Goal: Transaction & Acquisition: Purchase product/service

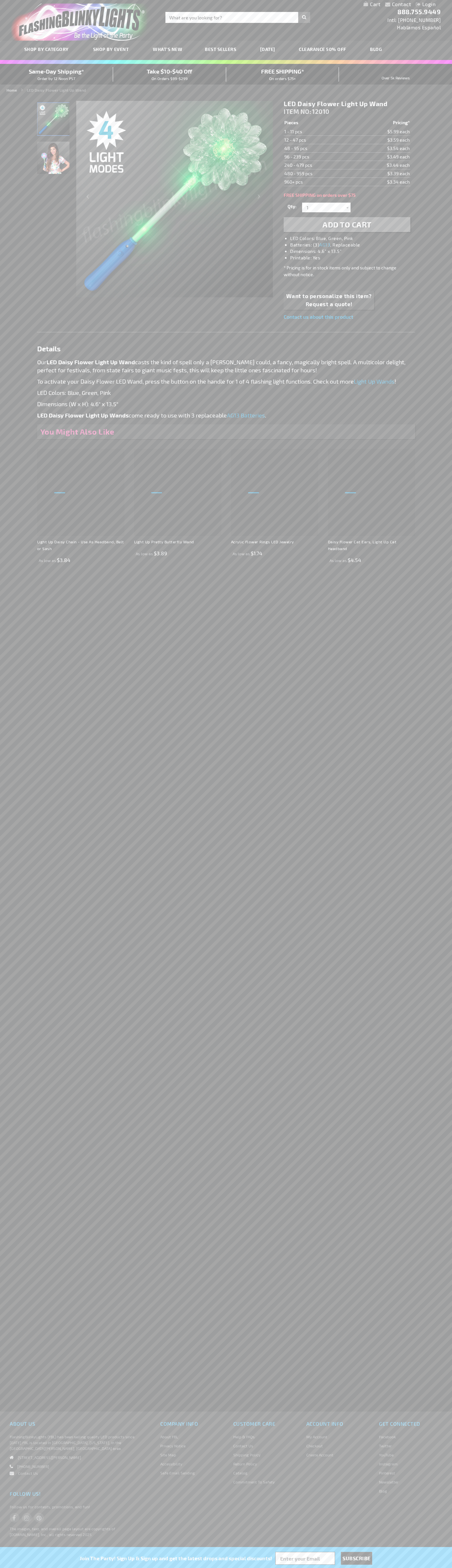
click at [353, 239] on li "LED Colors: Blue, Green, Pink" at bounding box center [353, 238] width 126 height 7
click at [347, 225] on span "Add to Cart" at bounding box center [347, 224] width 49 height 9
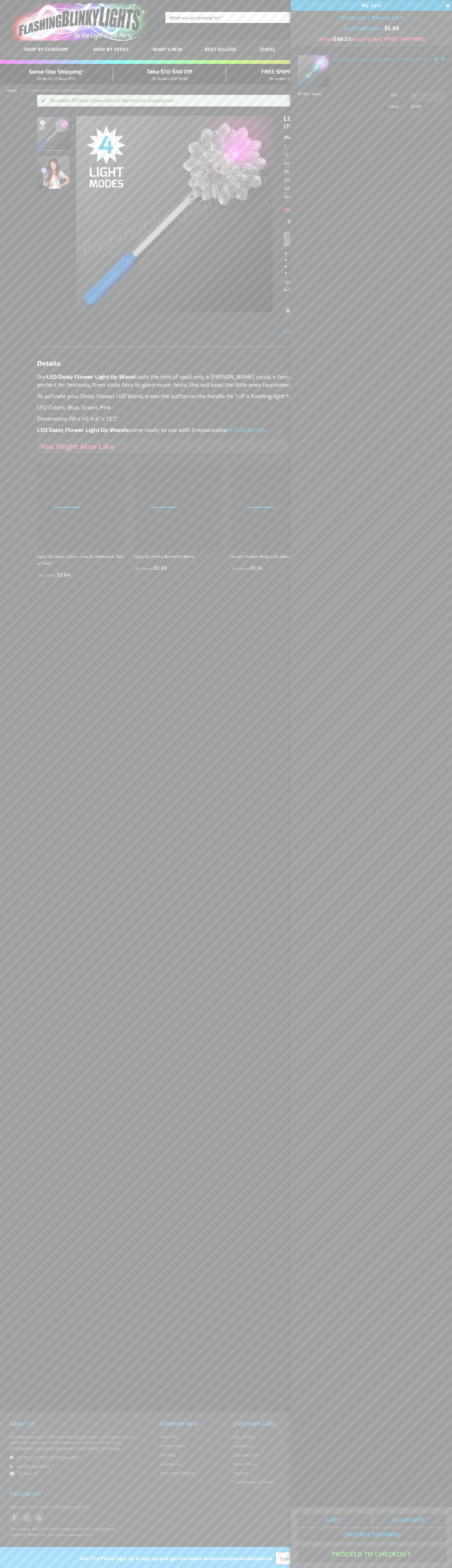
click at [371, 1554] on button "Proceed To Checkout" at bounding box center [371, 1554] width 148 height 15
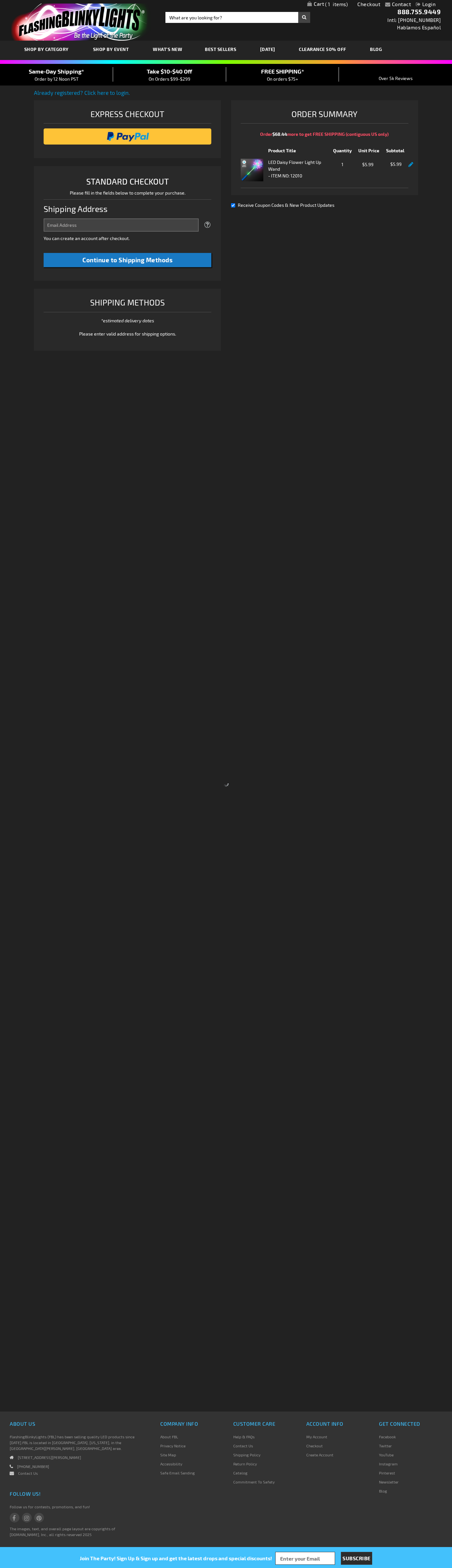
select select "US"
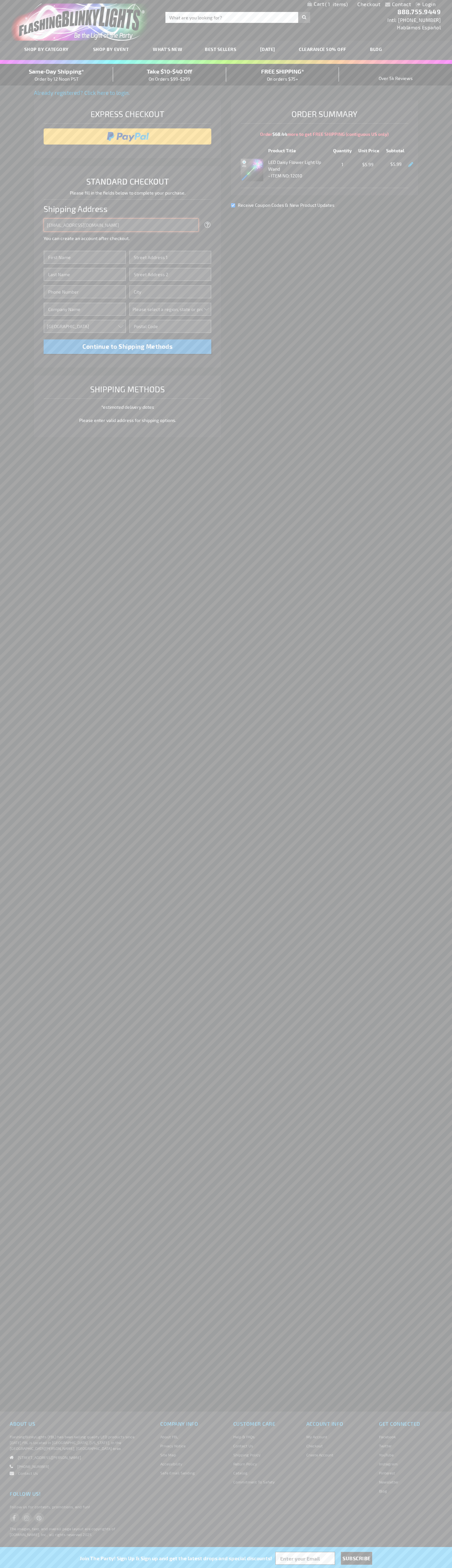
type input "johnsmith005@storebotmail.joonix.net"
type input "John"
type input "4581 Webb Street"
type input "First floor"
type input "pryor"
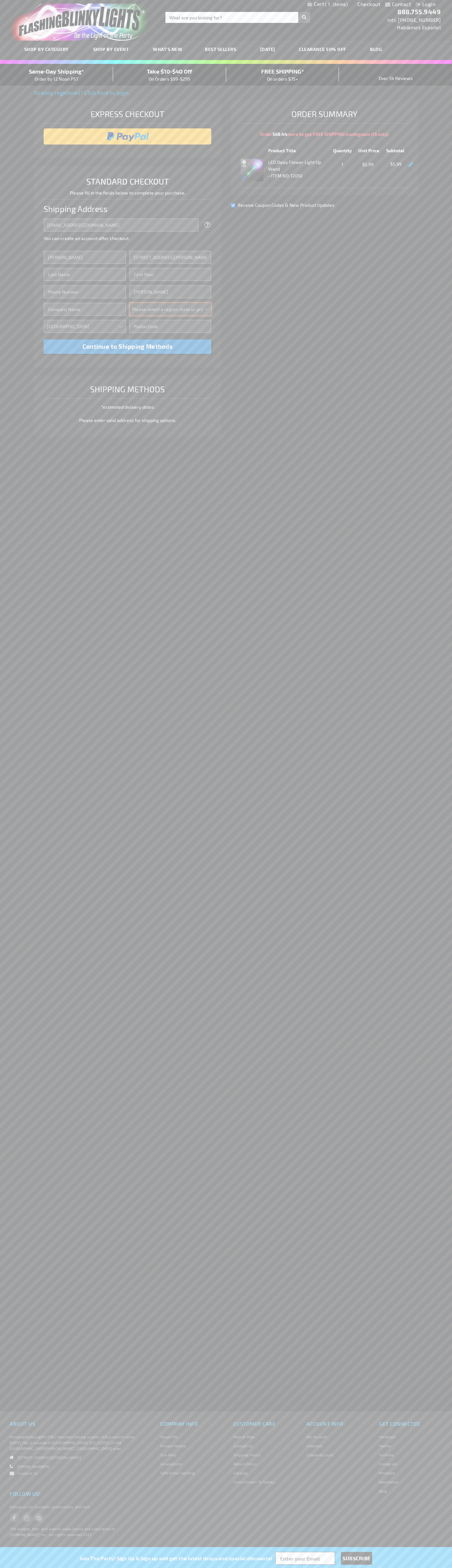
select select "48"
type input "74361"
type input "Smith"
type input "6502530000"
type input "John Smith"
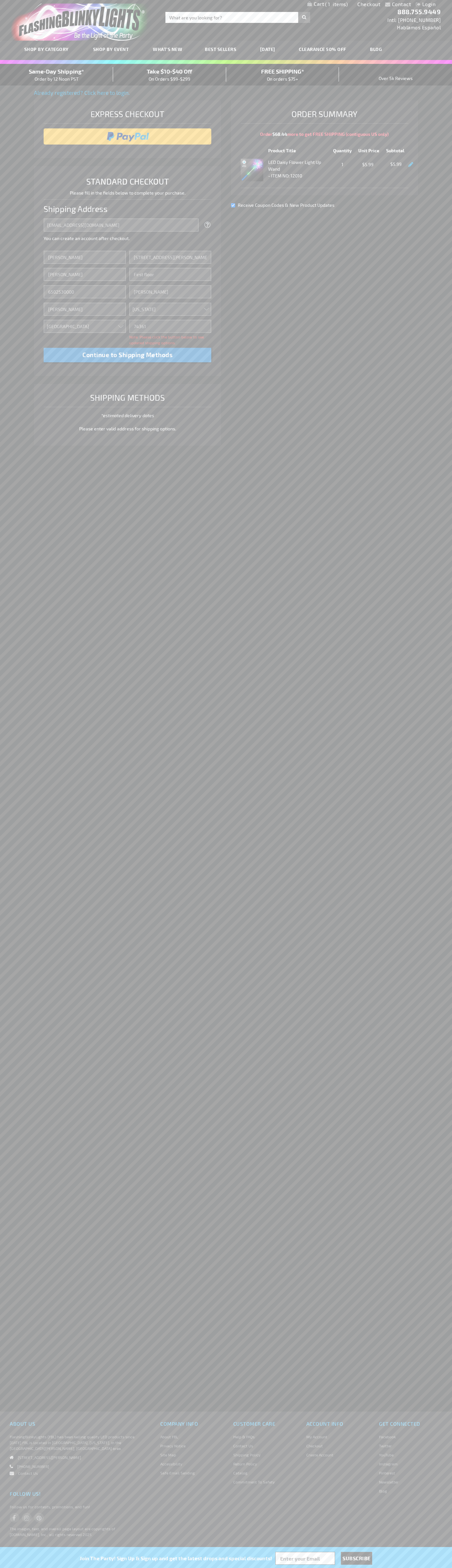
click at [57, 75] on div "Same-Day Shipping* Order by 12 Noon PST" at bounding box center [57, 74] width 113 height 15
click at [127, 136] on input "image" at bounding box center [127, 136] width 161 height 13
